Goal: Information Seeking & Learning: Check status

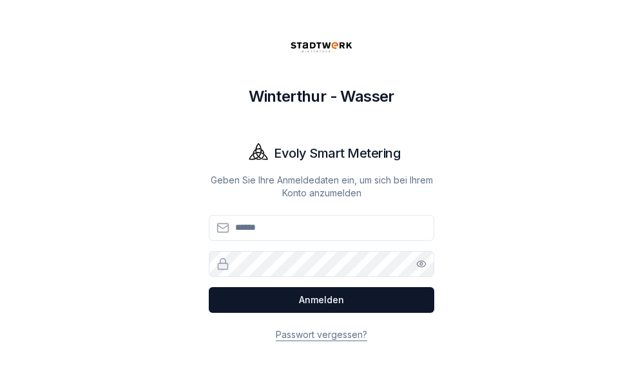
click at [299, 222] on input "E-Mail" at bounding box center [321, 228] width 225 height 26
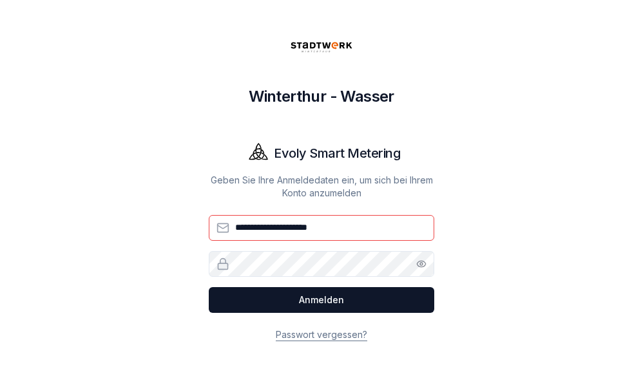
type input "**********"
click at [209, 287] on button "Anmelden" at bounding box center [321, 300] width 225 height 26
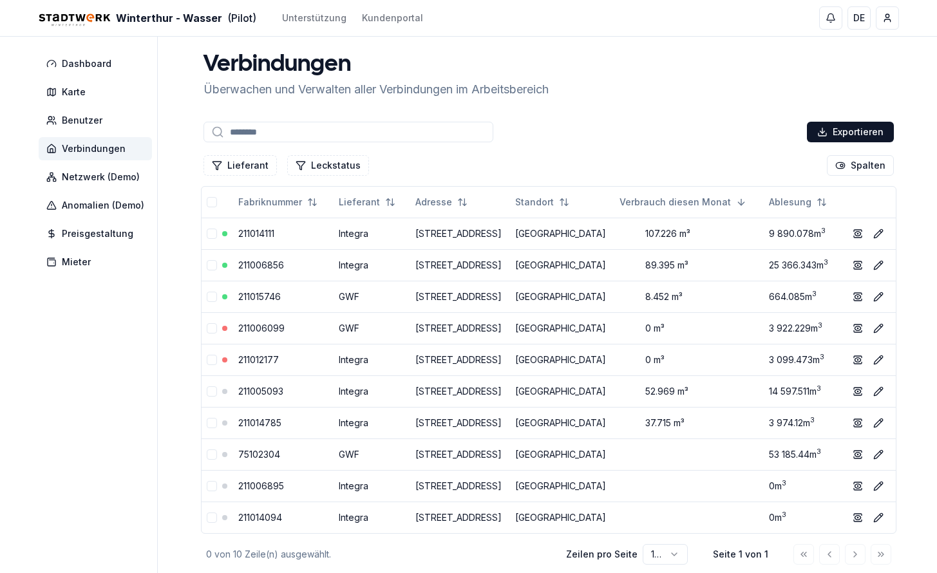
click at [503, 312] on td "[STREET_ADDRESS]" at bounding box center [460, 297] width 100 height 32
click at [224, 299] on div at bounding box center [224, 296] width 5 height 5
click at [642, 299] on icon at bounding box center [857, 296] width 6 height 5
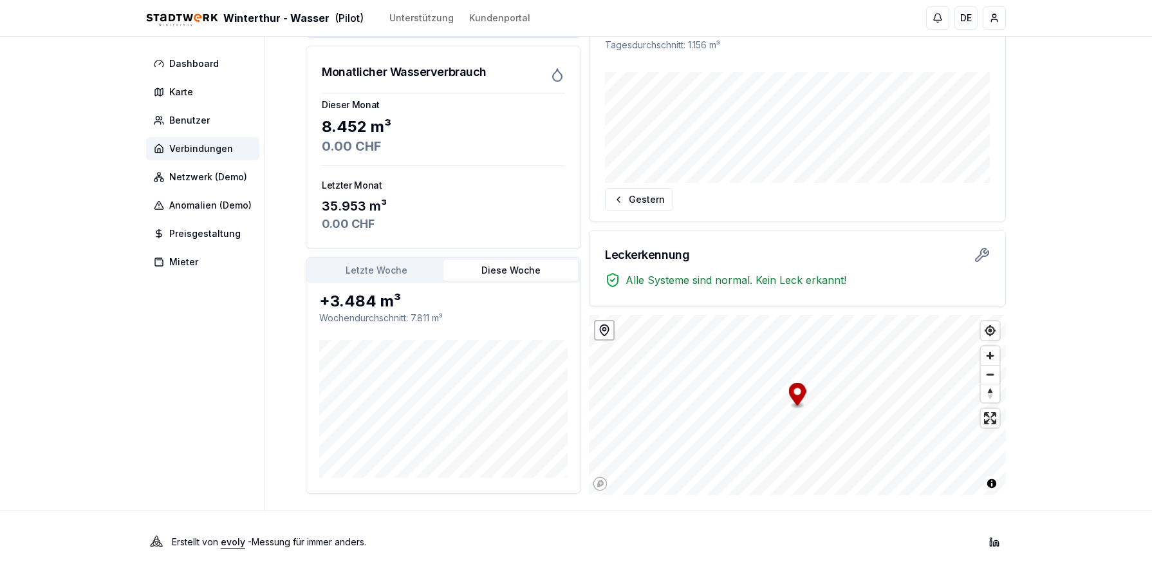
scroll to position [101, 0]
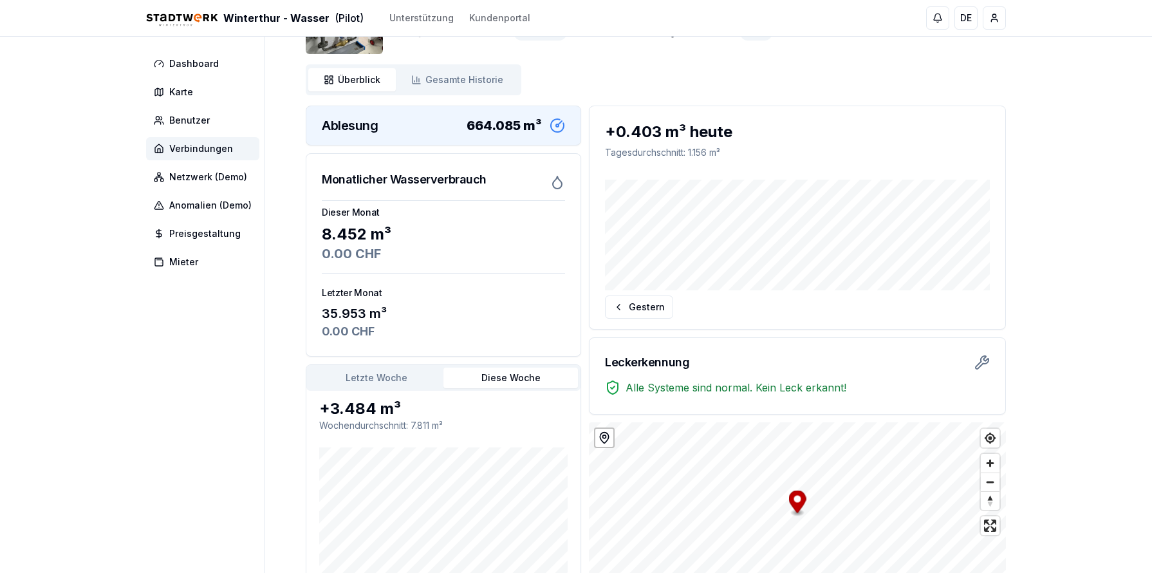
click at [429, 134] on div "Ablesung 664.085 m³" at bounding box center [443, 125] width 274 height 39
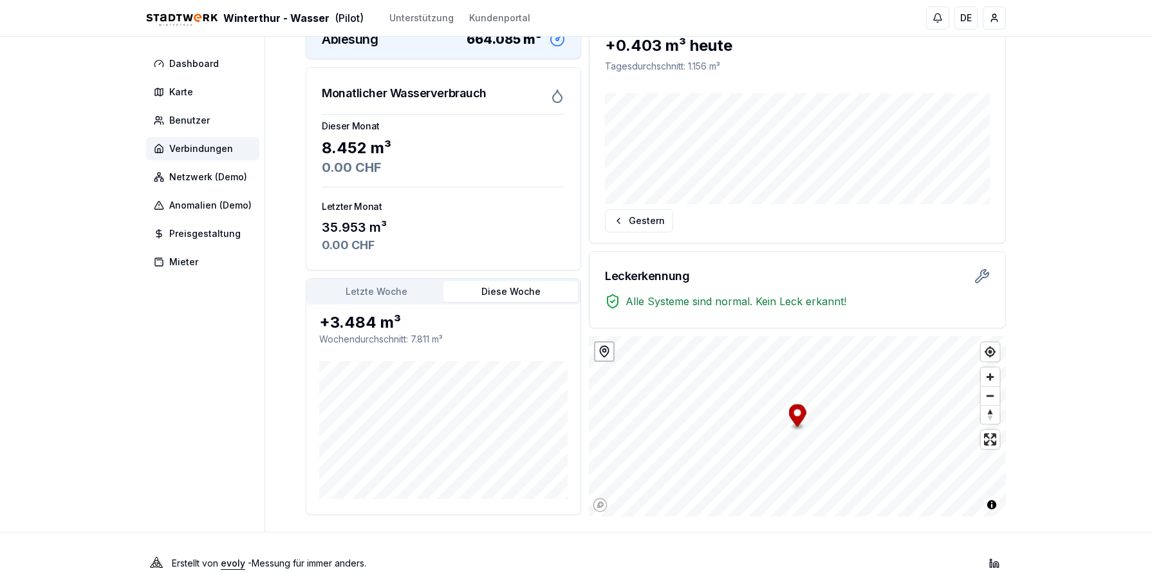
scroll to position [209, 0]
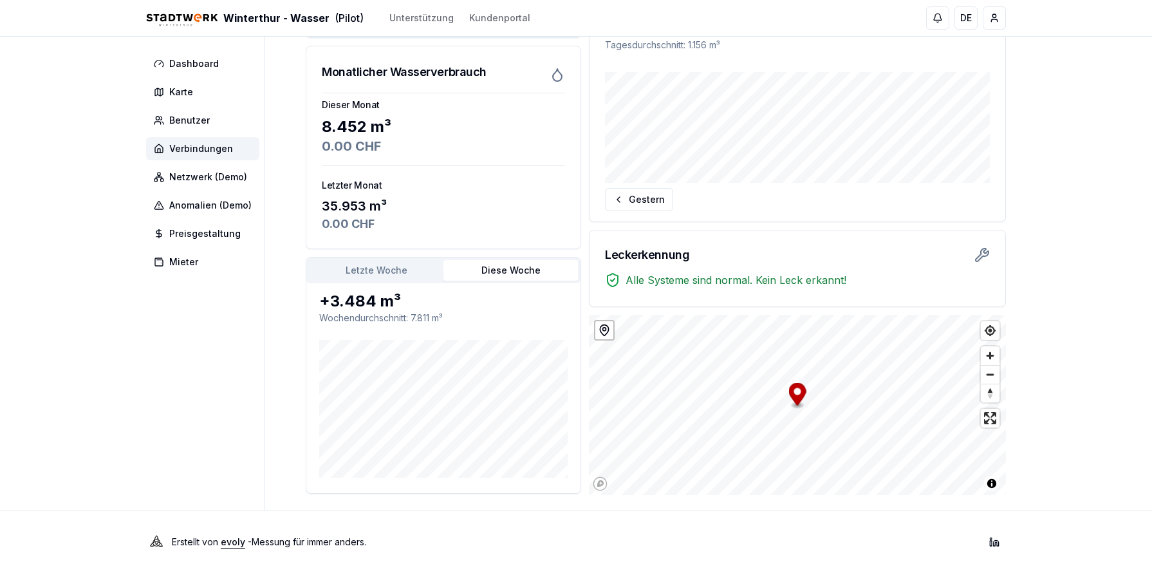
click at [527, 266] on button "Diese Woche" at bounding box center [511, 270] width 135 height 21
click at [423, 270] on button "Letzte Woche" at bounding box center [376, 270] width 135 height 21
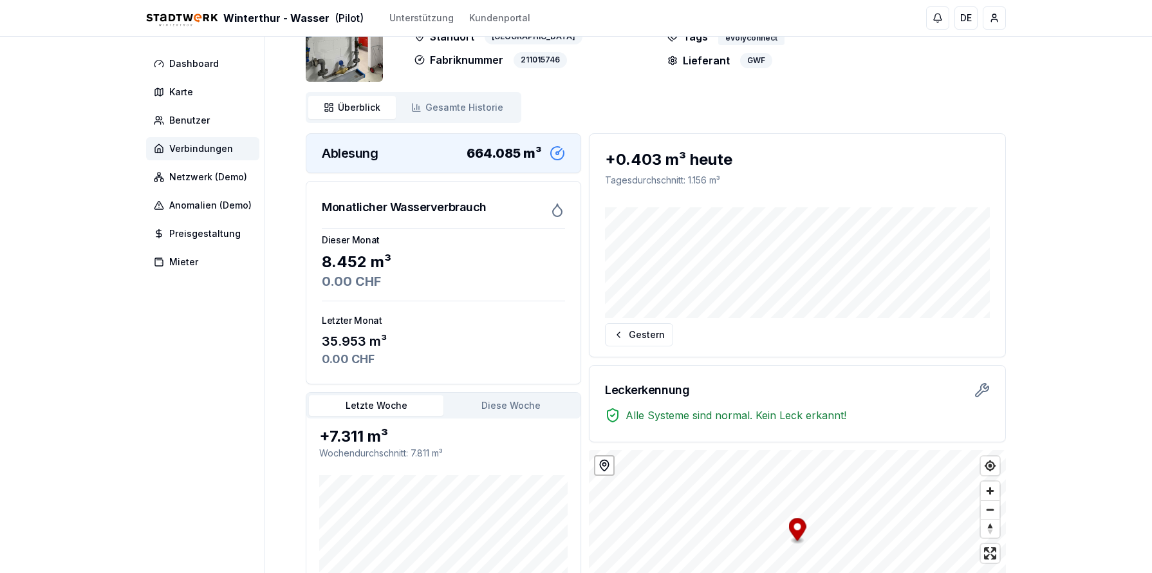
scroll to position [0, 0]
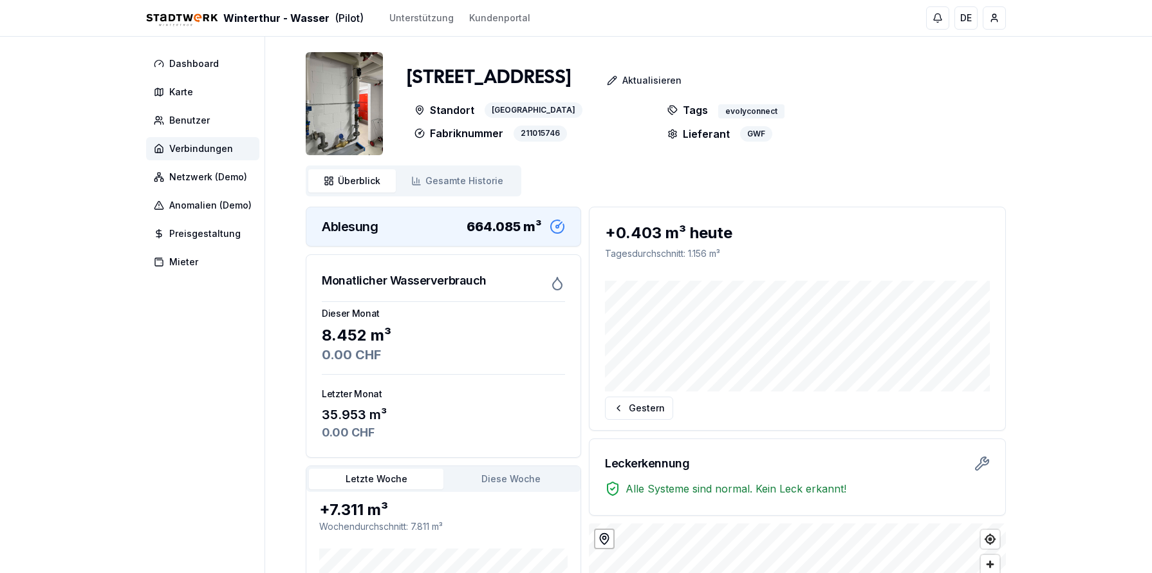
click at [561, 225] on icon at bounding box center [557, 226] width 15 height 15
click at [432, 182] on span "Gesamte Historie" at bounding box center [465, 180] width 78 height 13
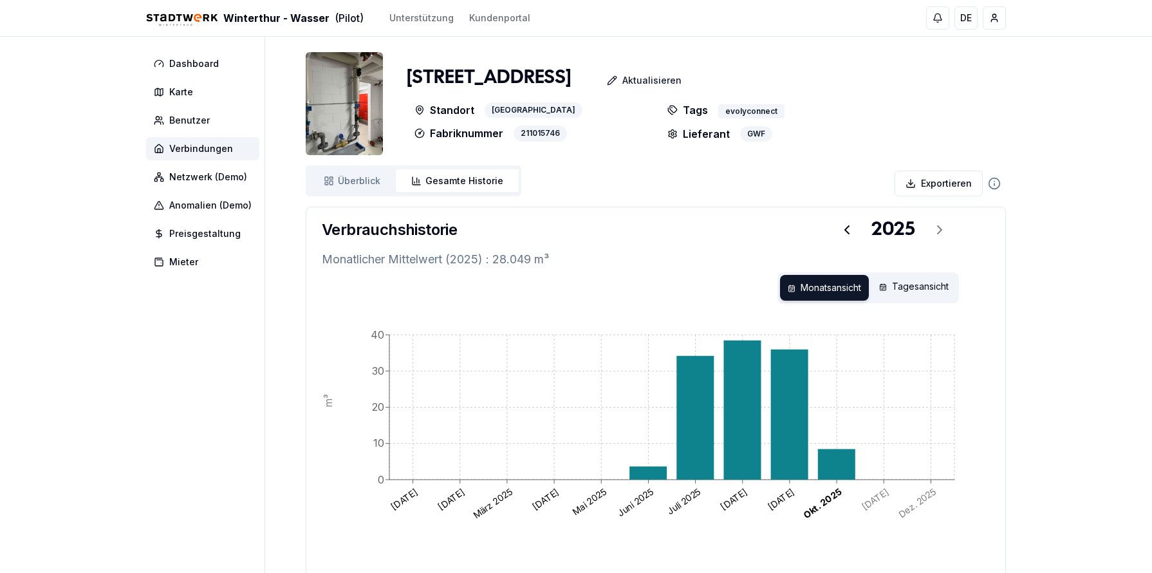
click at [642, 292] on div "Tagesansicht" at bounding box center [914, 288] width 85 height 26
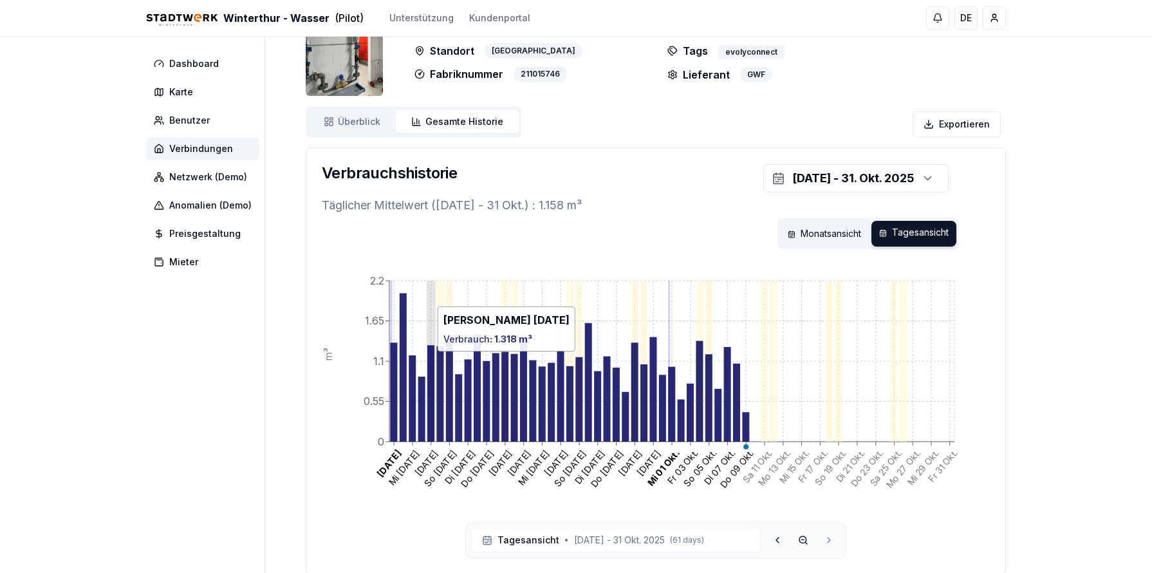
scroll to position [31, 0]
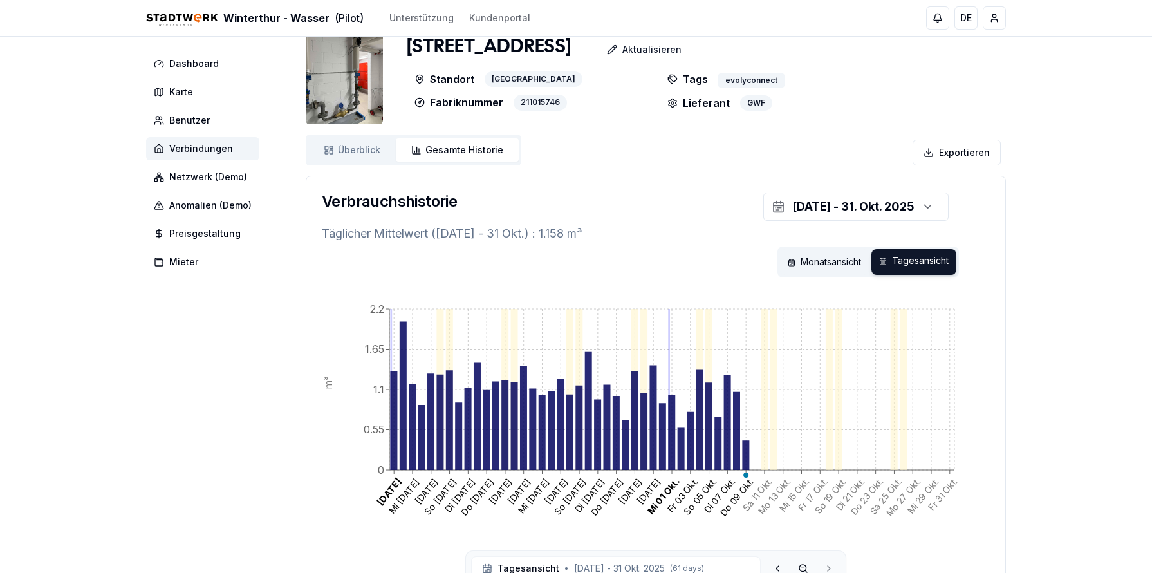
click at [642, 151] on html "Winterthur - [PERSON_NAME] (Pilot) Unterstützung Kundenportal DE Till [PERSON_N…" at bounding box center [576, 324] width 1152 height 711
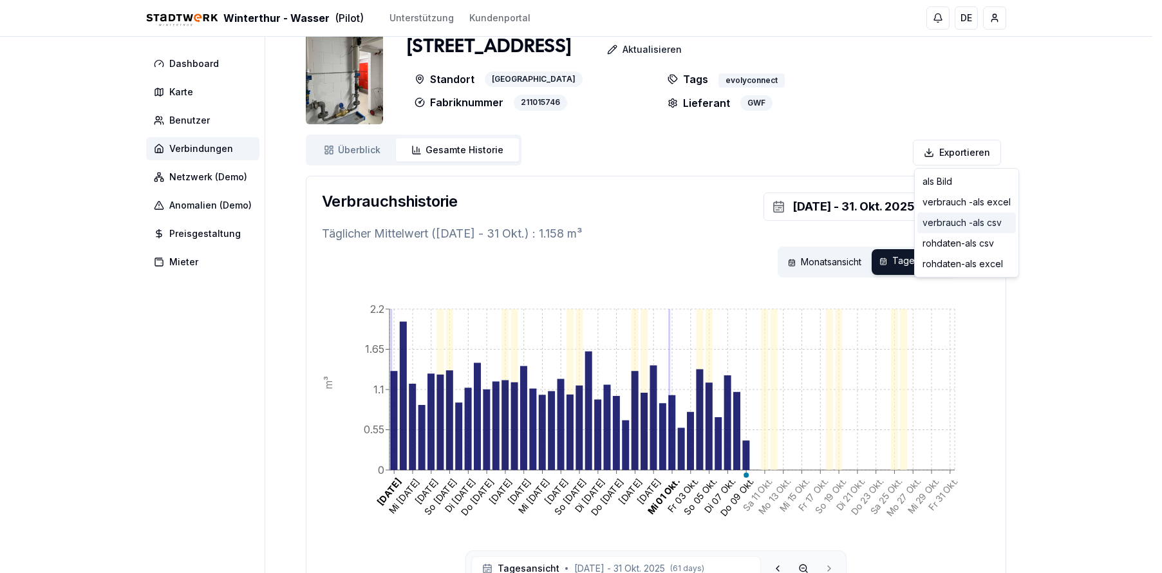
click at [642, 222] on div "verbrauch - als csv" at bounding box center [966, 222] width 99 height 21
click at [642, 158] on html "Winterthur - [PERSON_NAME] (Pilot) Unterstützung Kundenportal DE Till [PERSON_N…" at bounding box center [581, 324] width 1162 height 711
click at [642, 237] on div "rohdaten - als csv" at bounding box center [966, 243] width 99 height 21
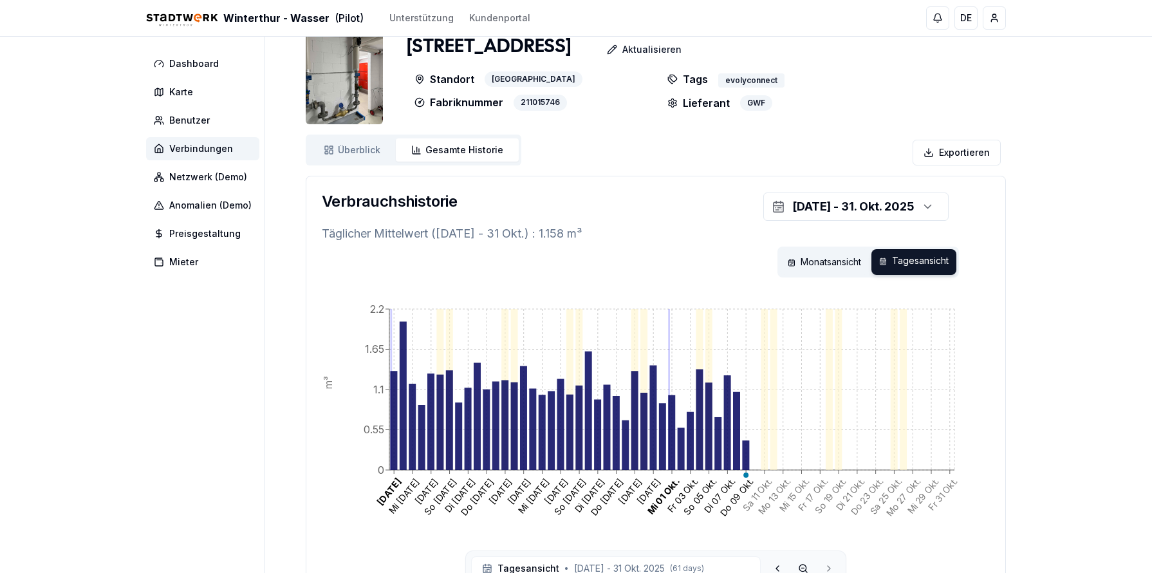
click at [642, 364] on icon "[DATE] Mi [DATE] [DATE] So [DATE] Di [DATE] Do [DATE] [DATE] [DATE] Mi [DATE] […" at bounding box center [656, 422] width 668 height 258
click at [642, 364] on icon at bounding box center [671, 432] width 7 height 75
click at [642, 364] on icon at bounding box center [662, 436] width 7 height 67
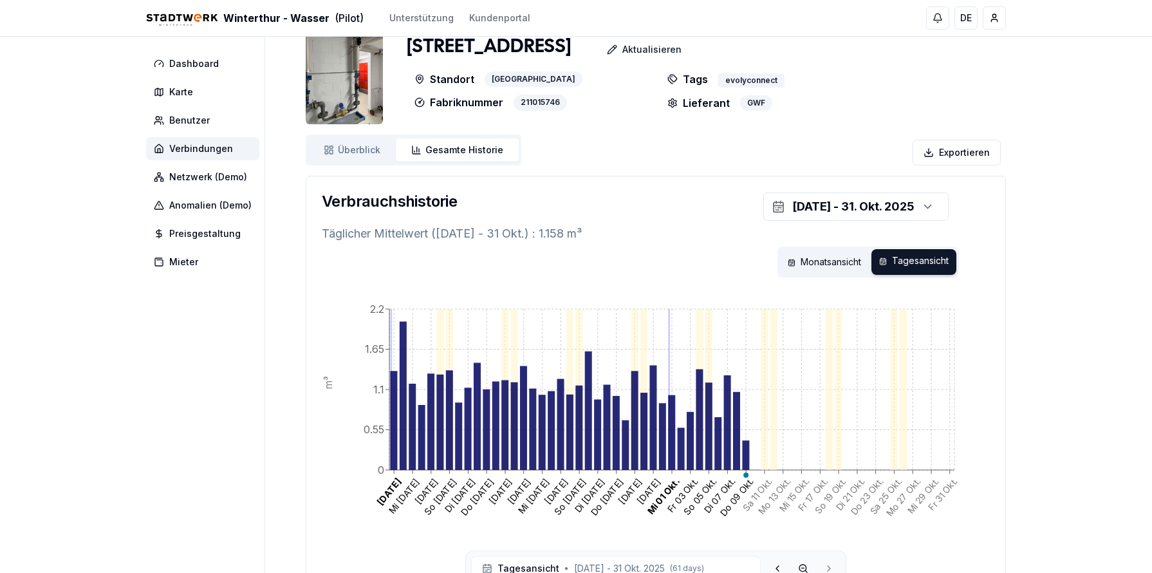
click at [642, 364] on icon "[DATE] Mi [DATE] [DATE] So [DATE] Di [DATE] Do [DATE] [DATE] [DATE] Mi [DATE] […" at bounding box center [656, 422] width 668 height 258
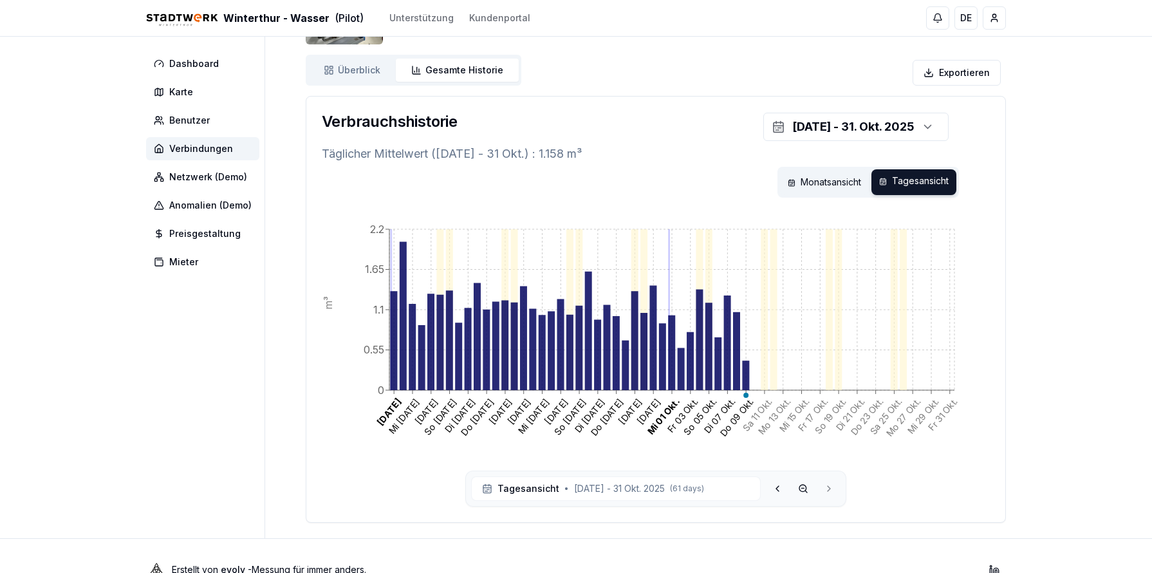
scroll to position [138, 0]
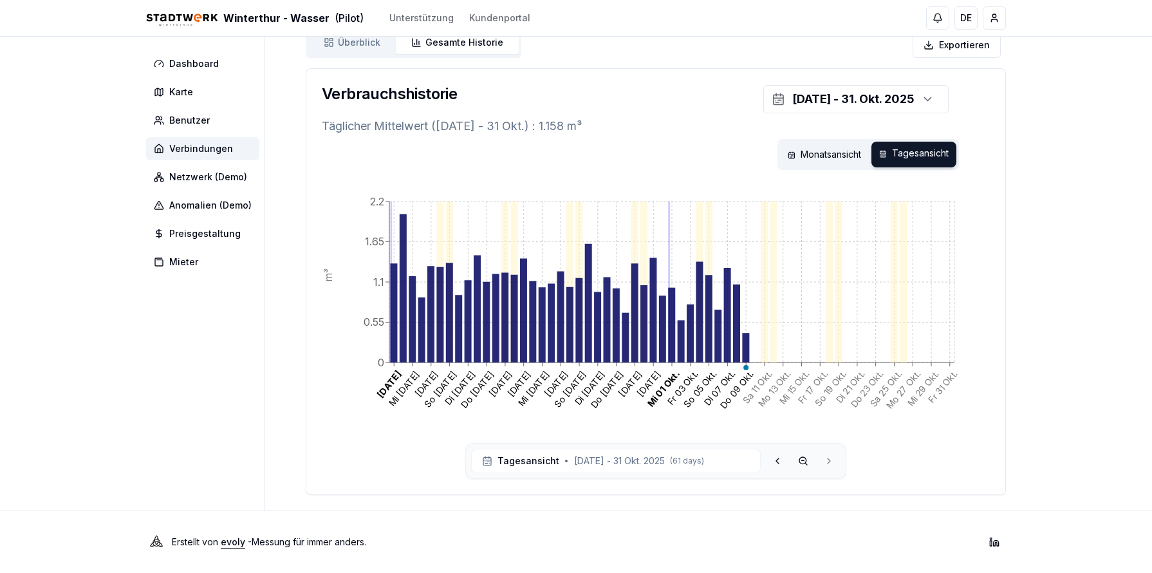
click at [588, 364] on span "[DATE] - 31 Okt. 2025" at bounding box center [619, 461] width 91 height 13
click at [642, 364] on circle at bounding box center [803, 460] width 7 height 7
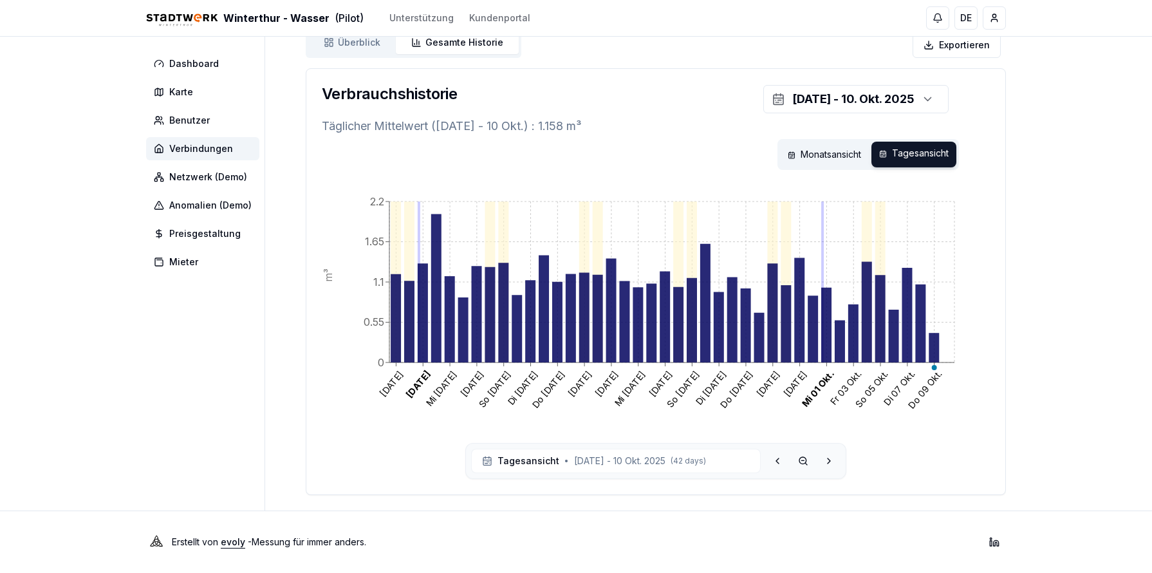
click at [642, 364] on circle at bounding box center [803, 460] width 7 height 7
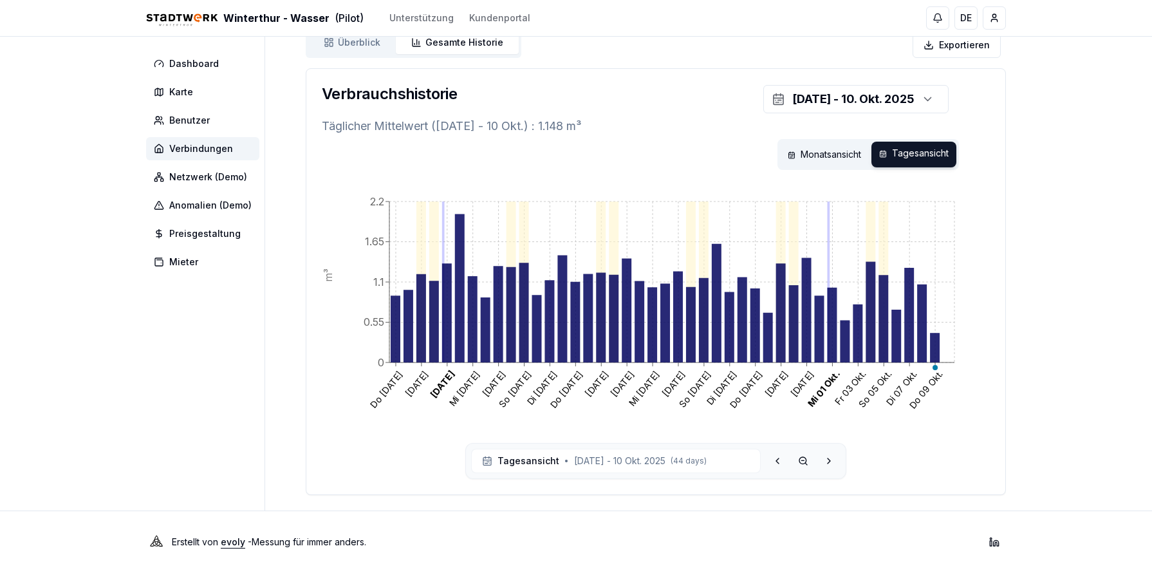
click at [642, 364] on icon at bounding box center [829, 461] width 10 height 10
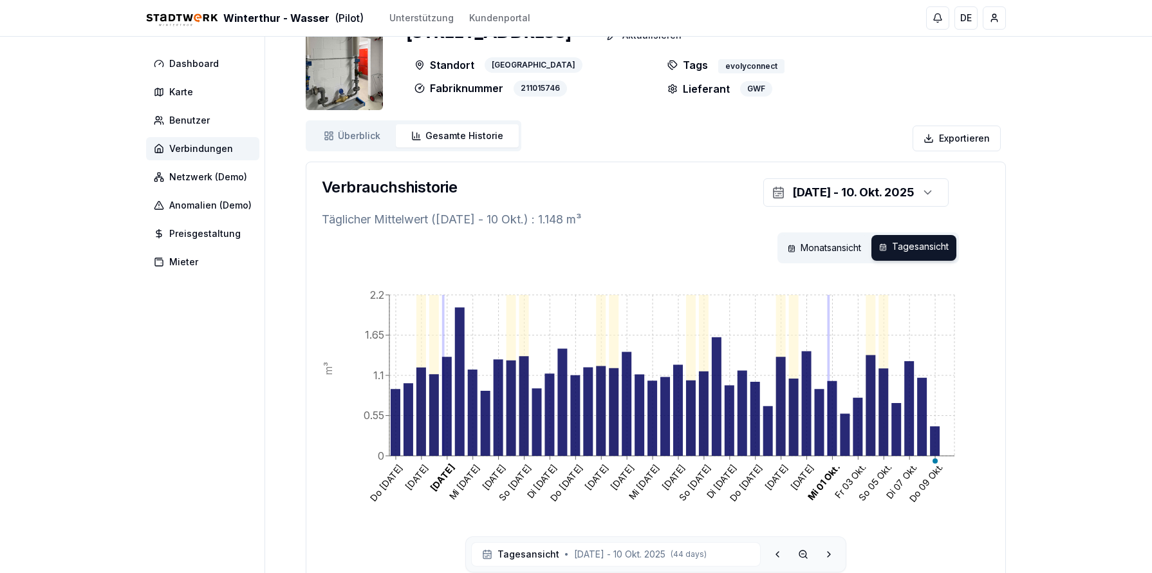
scroll to position [0, 0]
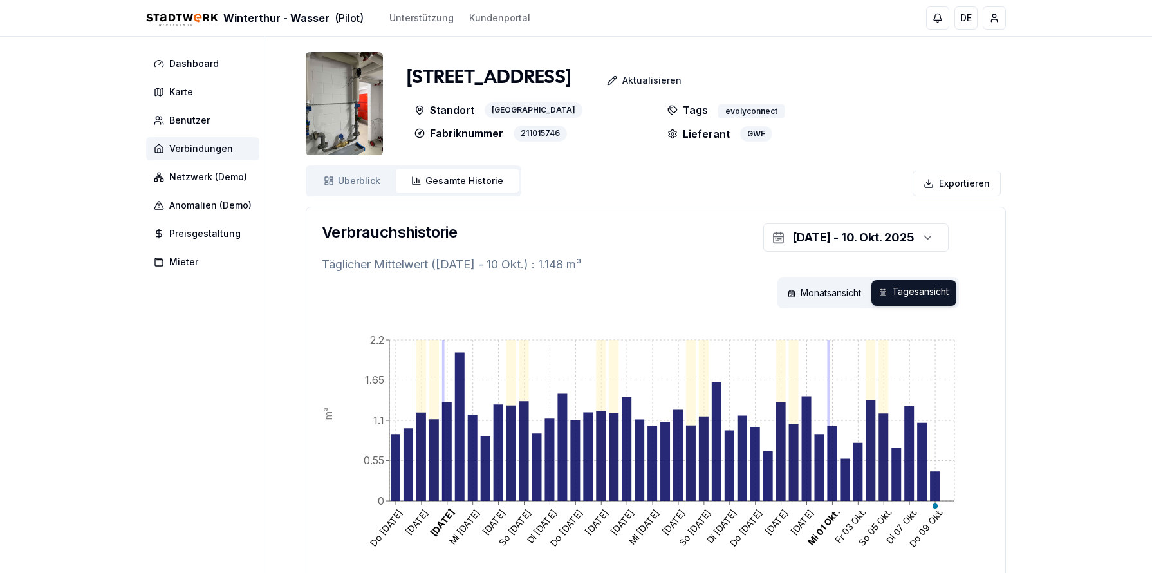
click at [344, 185] on span "Überblick" at bounding box center [359, 180] width 42 height 13
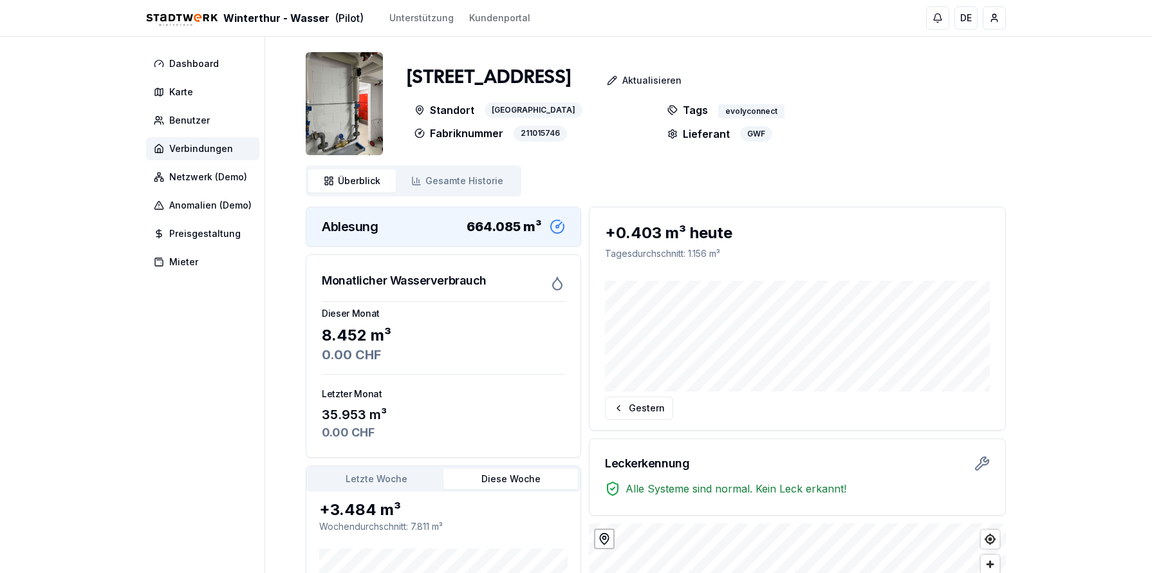
click at [572, 283] on div "Monatlicher Wasserverbrauch" at bounding box center [443, 275] width 274 height 41
drag, startPoint x: 458, startPoint y: 229, endPoint x: 562, endPoint y: 236, distance: 103.9
click at [562, 236] on div "Ablesung 664.085 m³" at bounding box center [443, 226] width 274 height 39
drag, startPoint x: 562, startPoint y: 236, endPoint x: 555, endPoint y: 225, distance: 13.0
click at [555, 225] on icon at bounding box center [557, 226] width 15 height 15
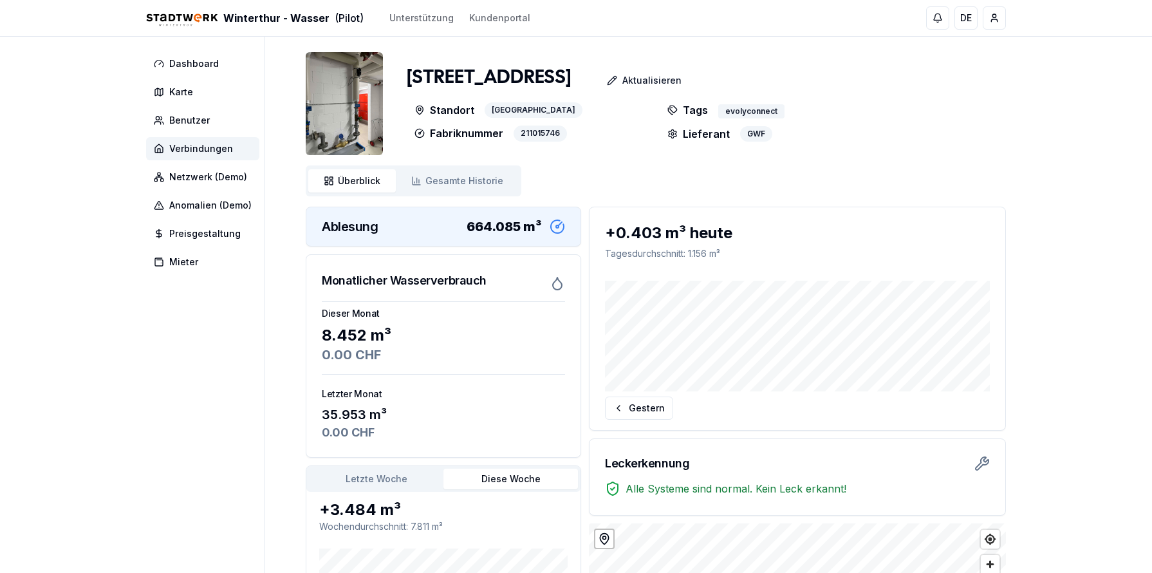
click at [550, 224] on icon at bounding box center [557, 226] width 15 height 15
click at [508, 225] on div "664.085 m³" at bounding box center [504, 227] width 75 height 18
click at [445, 185] on span "Gesamte Historie" at bounding box center [465, 180] width 78 height 13
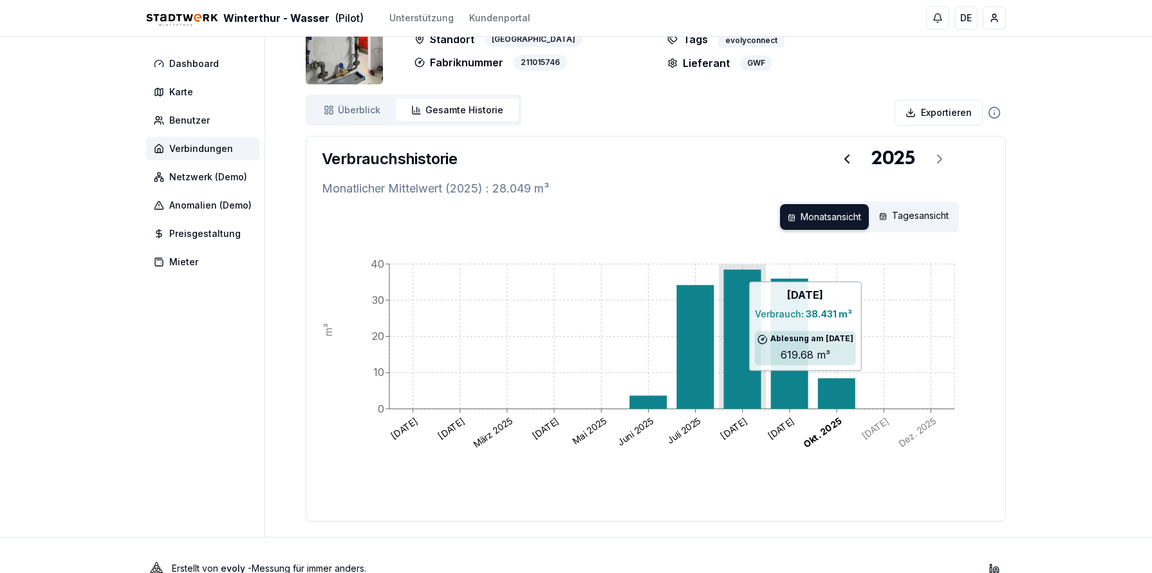
scroll to position [97, 0]
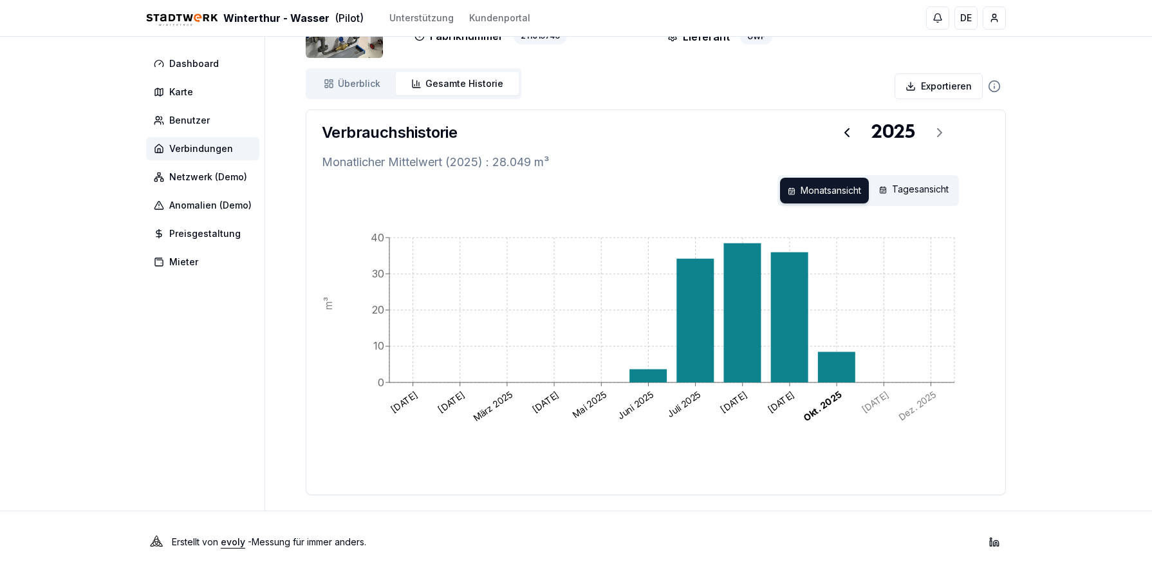
click at [353, 89] on span "Überblick" at bounding box center [359, 83] width 42 height 13
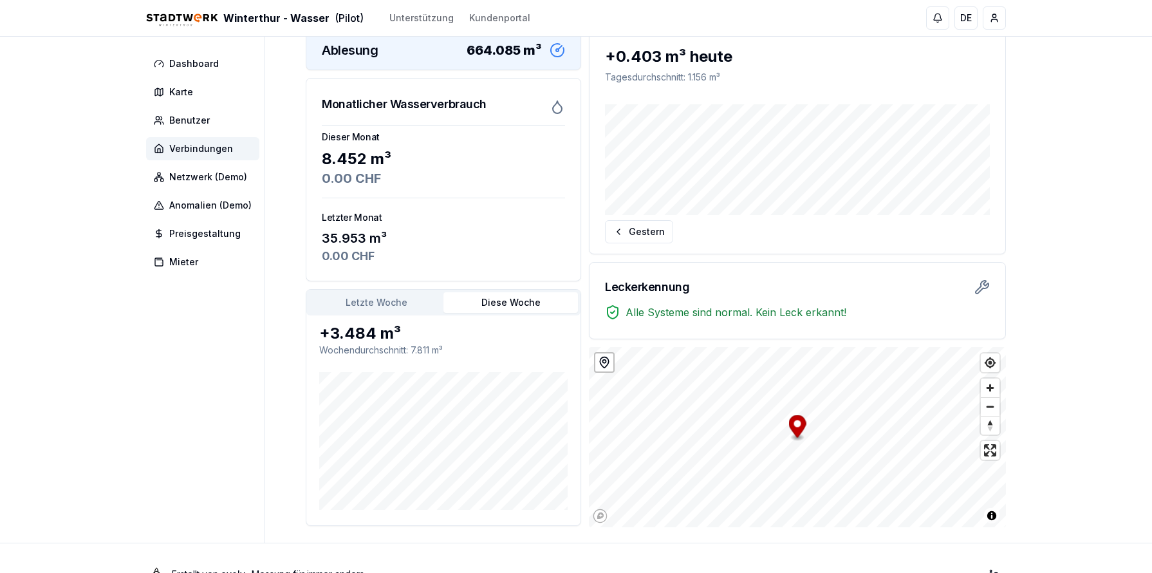
scroll to position [205, 0]
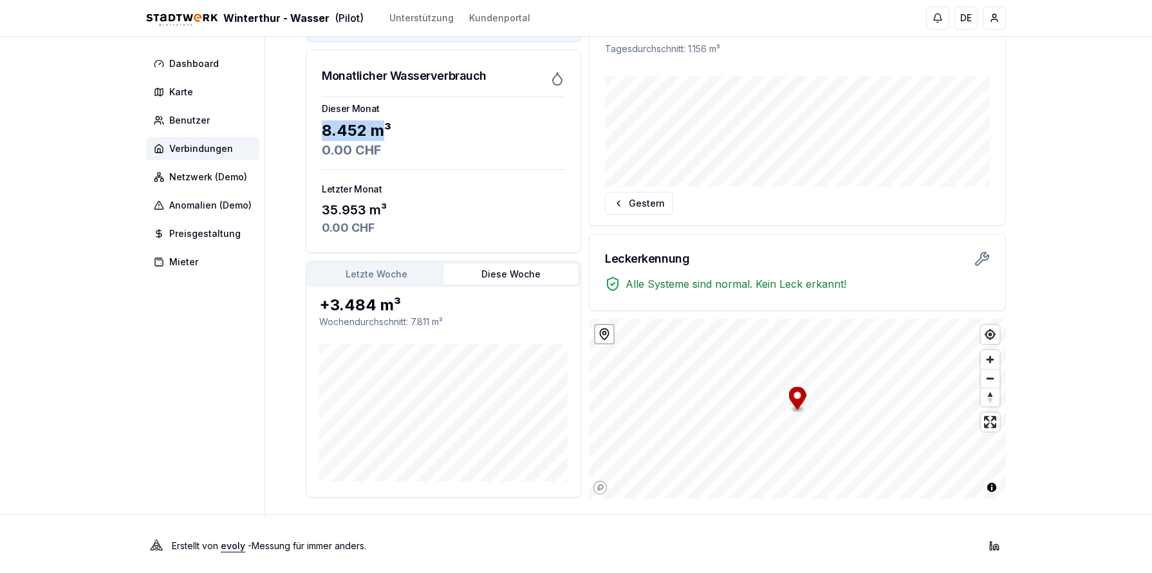
drag, startPoint x: 388, startPoint y: 138, endPoint x: 288, endPoint y: 137, distance: 99.8
click at [288, 137] on div "Dashboard Karte Benutzer Verbindungen Netzwerk (Demo) Anomalien (Demo) Preisges…" at bounding box center [576, 173] width 901 height 682
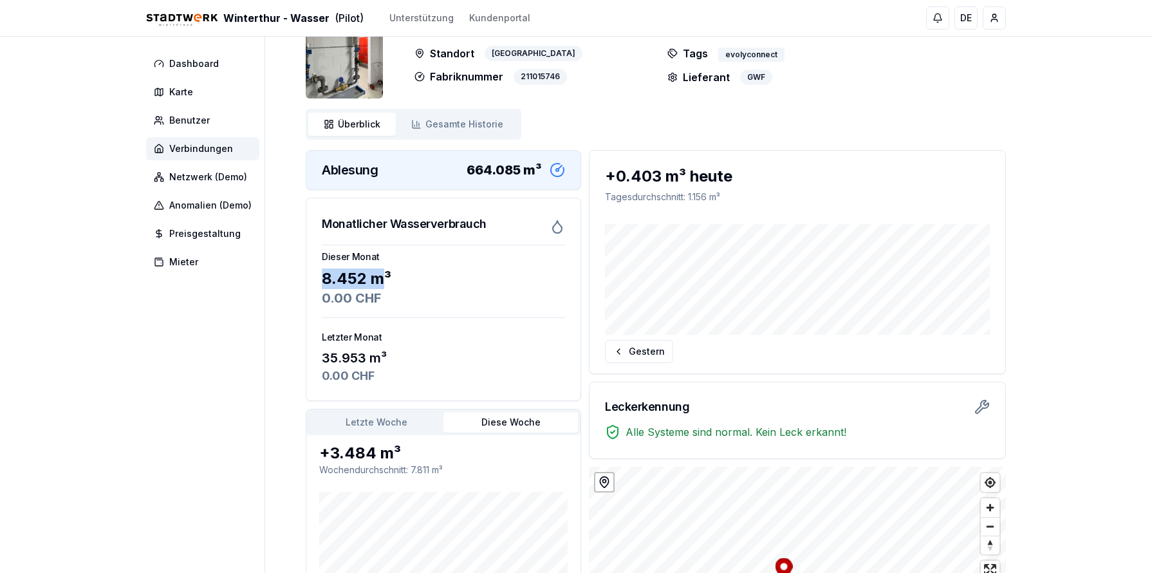
scroll to position [0, 0]
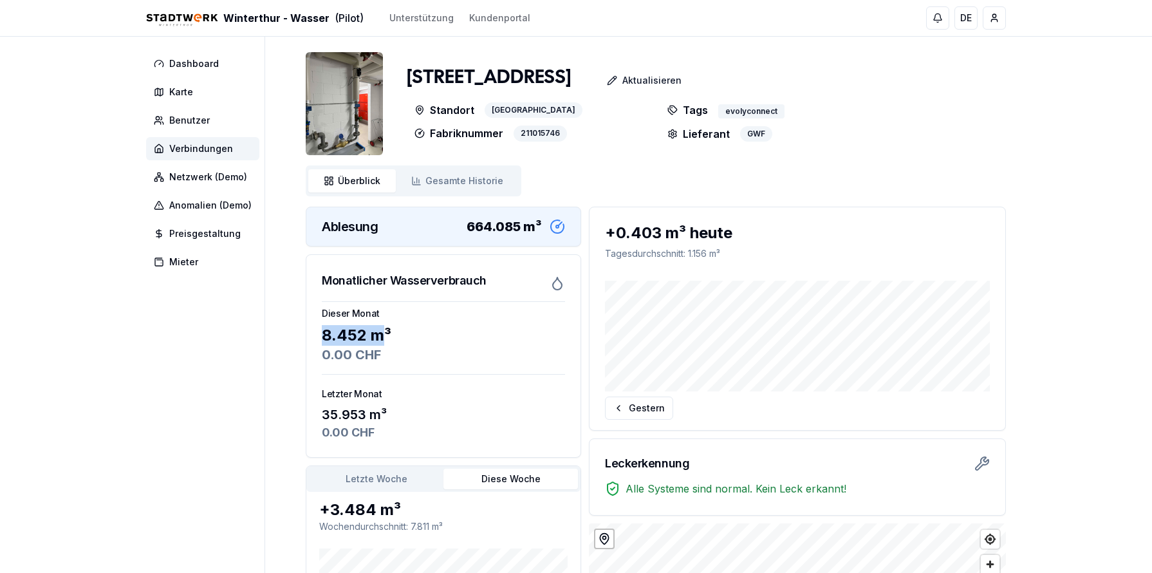
click at [491, 171] on link "Gesamte Historie Historie" at bounding box center [457, 180] width 123 height 23
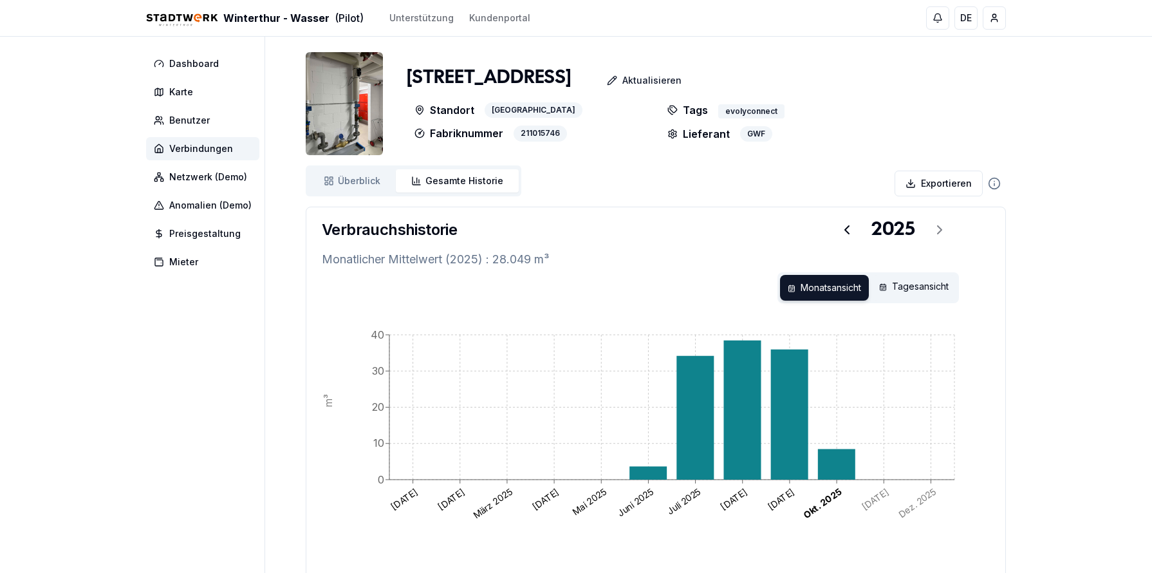
click at [642, 185] on html "Winterthur - [PERSON_NAME] (Pilot) Unterstützung Kundenportal DE Till [PERSON_N…" at bounding box center [576, 335] width 1152 height 670
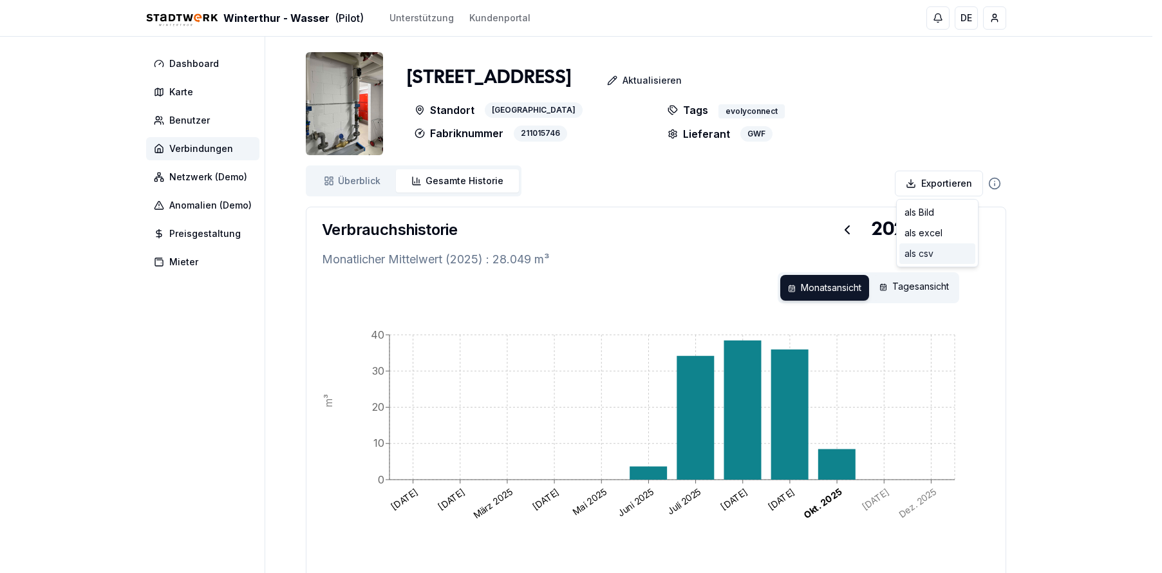
click at [642, 253] on div "als csv" at bounding box center [937, 253] width 76 height 21
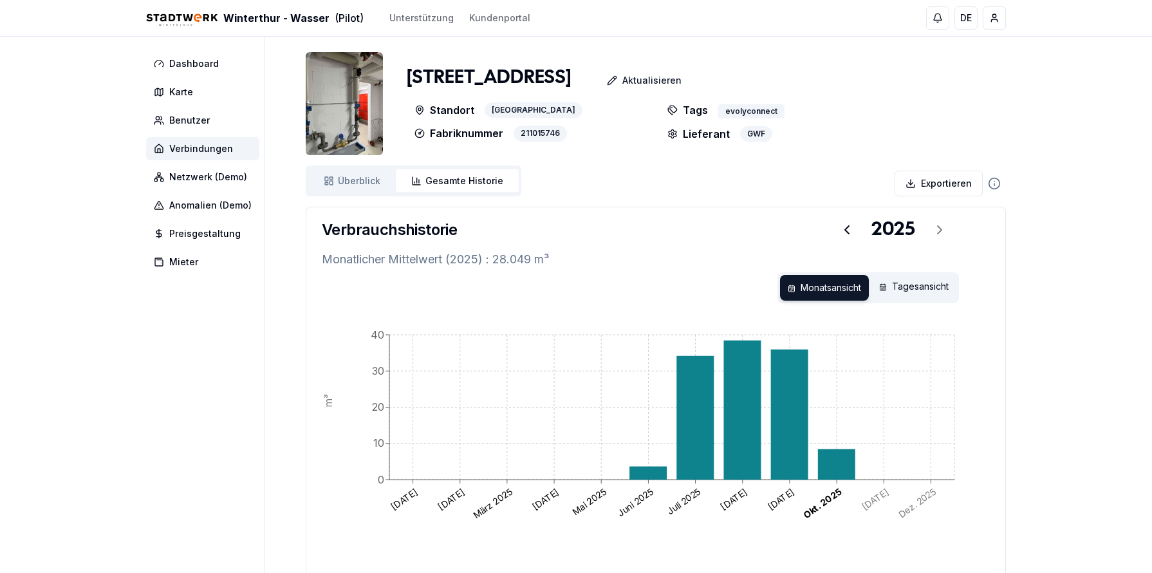
click at [44, 179] on div "Winterthur - [PERSON_NAME] (Pilot) Unterstützung Kundenportal DE Till [PERSON_N…" at bounding box center [576, 335] width 1152 height 670
click at [370, 183] on span "Überblick" at bounding box center [359, 180] width 42 height 13
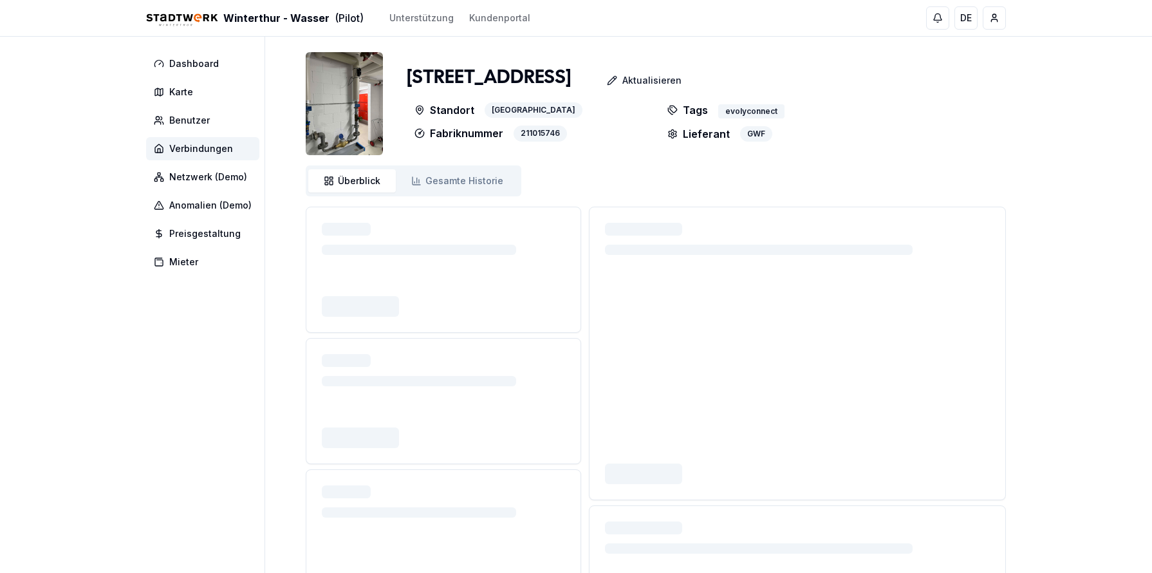
click at [370, 183] on span "Überblick" at bounding box center [359, 180] width 42 height 13
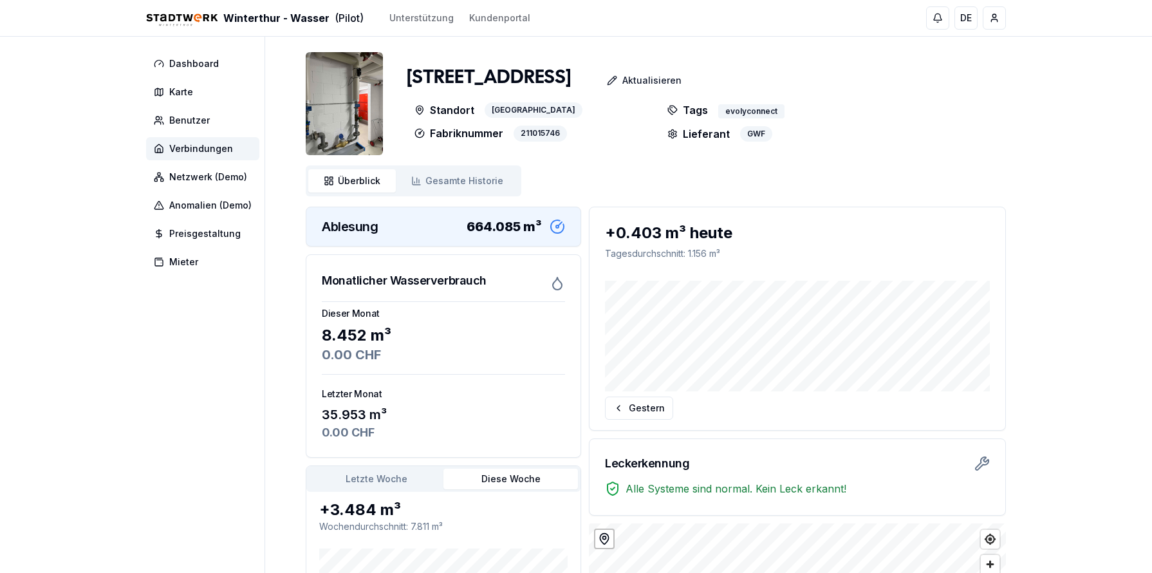
click at [48, 211] on div "Winterthur - [PERSON_NAME] (Pilot) Unterstützung Kundenportal DE Till [PERSON_N…" at bounding box center [576, 391] width 1152 height 782
click at [368, 180] on span "Überblick" at bounding box center [359, 180] width 42 height 13
click at [445, 176] on span "Gesamte Historie" at bounding box center [465, 180] width 78 height 13
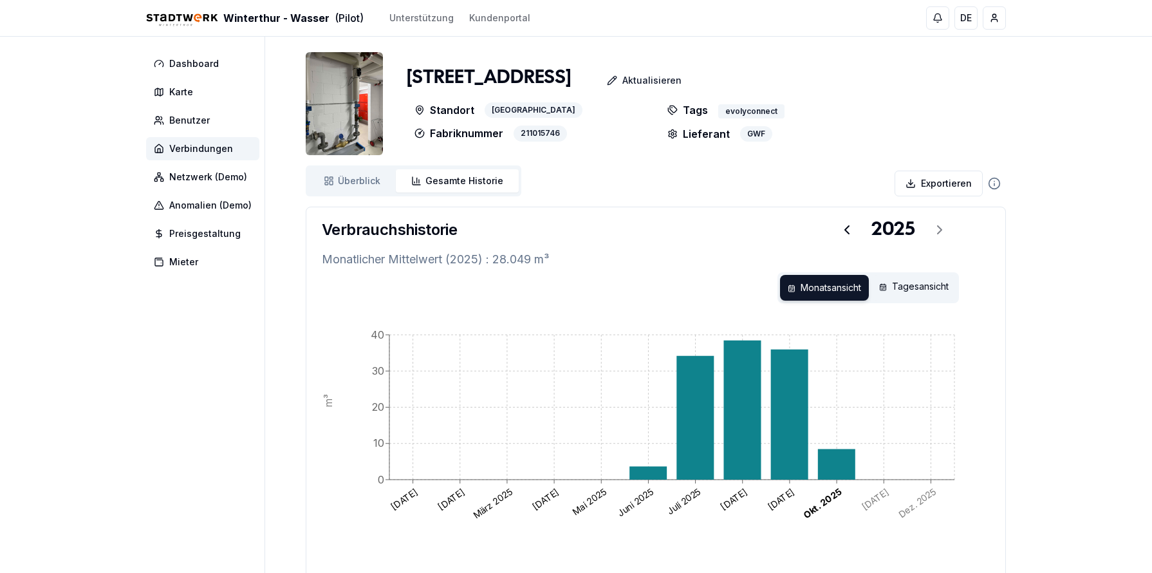
click at [642, 285] on div "Tagesansicht" at bounding box center [914, 288] width 85 height 26
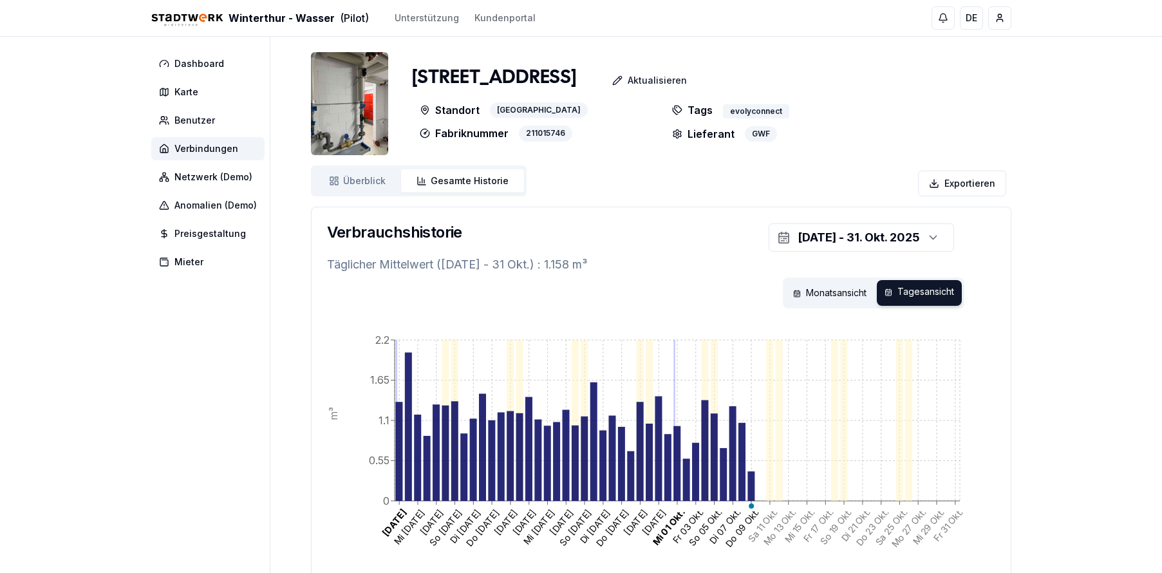
click at [642, 193] on html "Winterthur - [PERSON_NAME] (Pilot) Unterstützung Kundenportal DE Till [PERSON_N…" at bounding box center [581, 355] width 1162 height 711
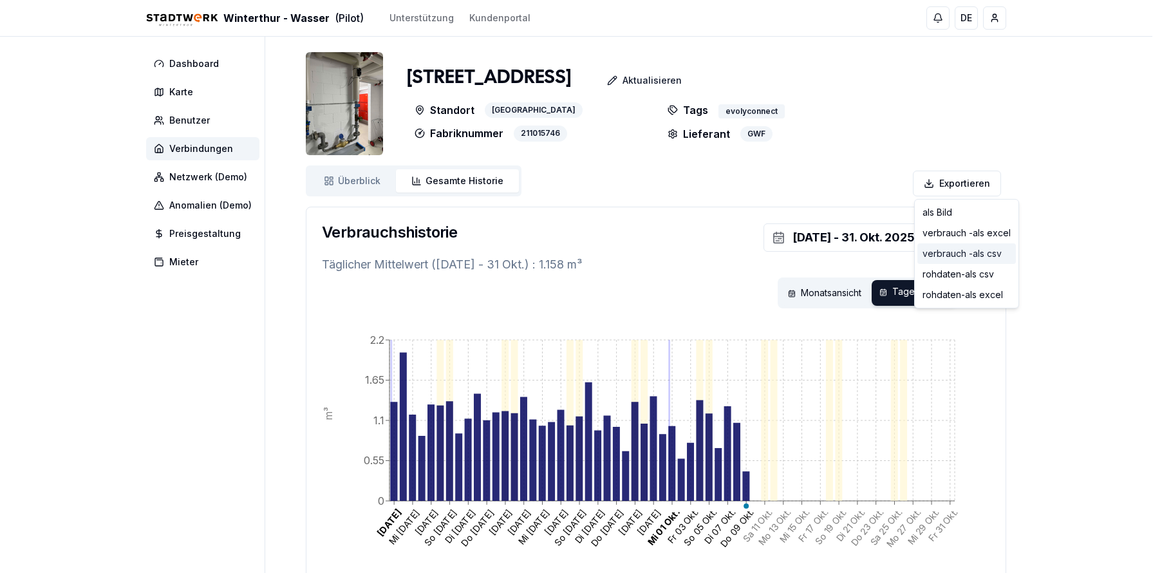
click at [642, 253] on div "verbrauch - als csv" at bounding box center [966, 253] width 99 height 21
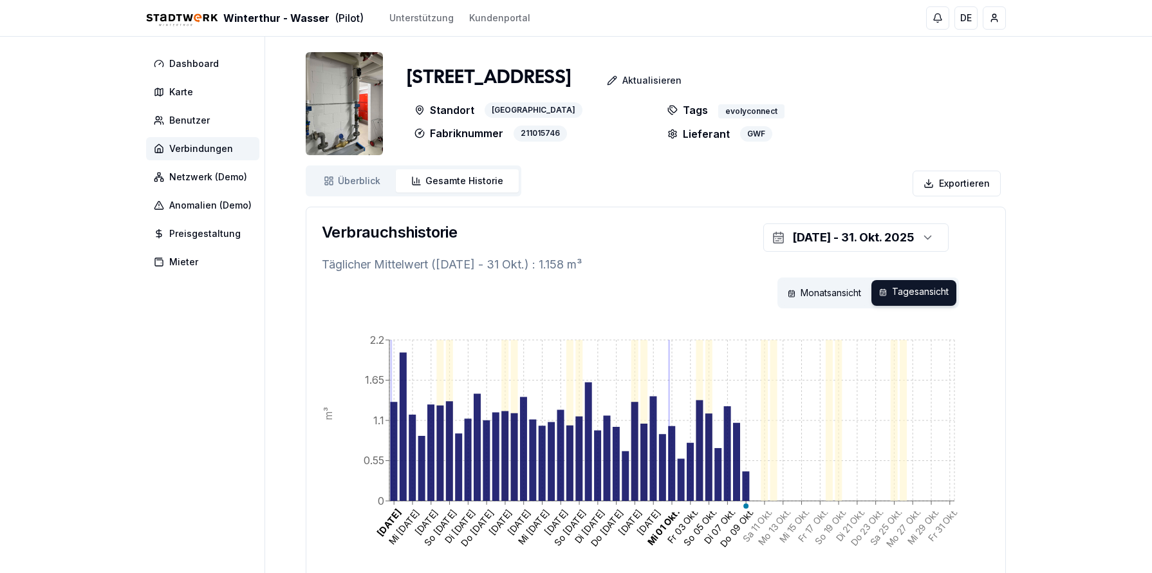
click at [52, 173] on div "Winterthur - [PERSON_NAME] (Pilot) Unterstützung Kundenportal DE Till [PERSON_N…" at bounding box center [576, 355] width 1152 height 711
click at [364, 173] on link "Überblick Überblick" at bounding box center [352, 180] width 88 height 23
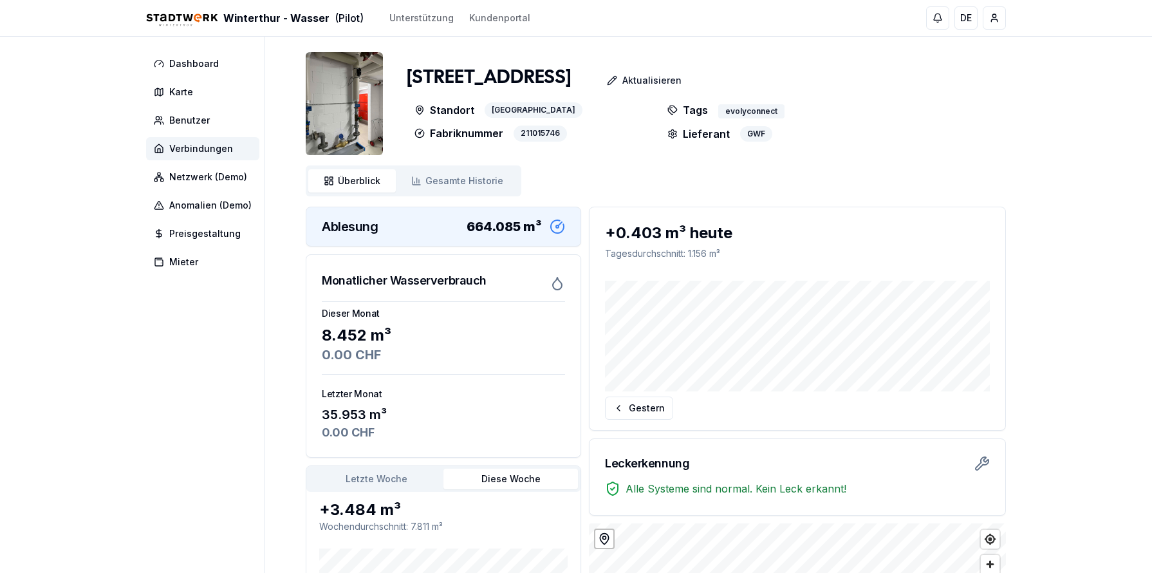
click at [642, 180] on div "[STREET_ADDRESS] Aktualisieren Standort [GEOGRAPHIC_DATA] Fabriknummer 21101574…" at bounding box center [656, 378] width 700 height 652
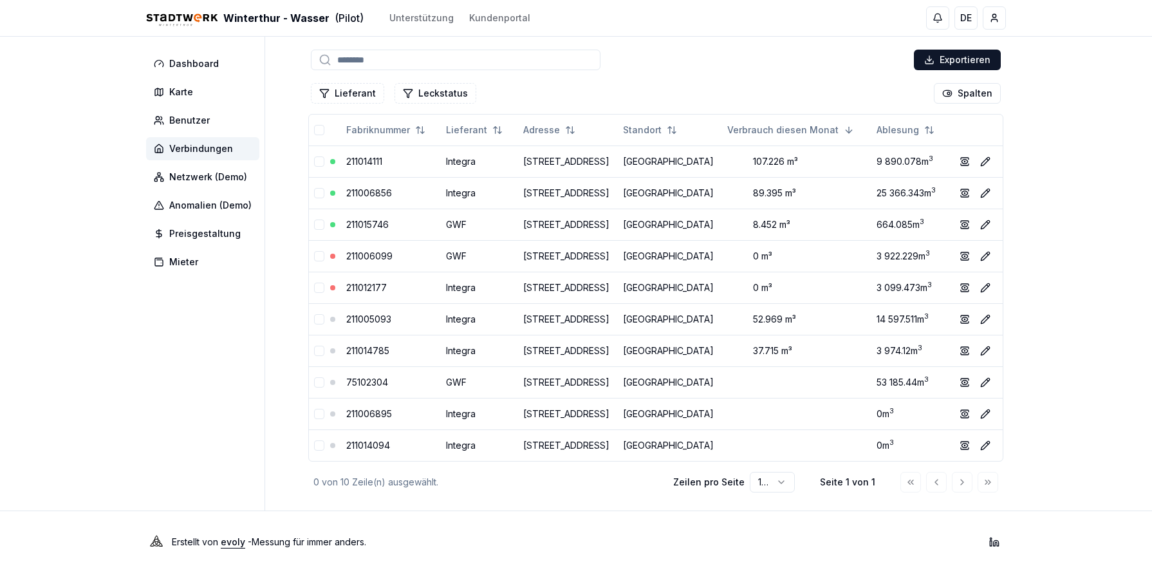
scroll to position [278, 0]
